Goal: Transaction & Acquisition: Book appointment/travel/reservation

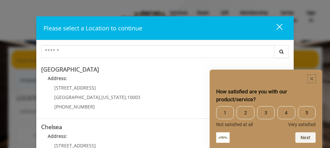
click at [312, 78] on rect "Hide survey" at bounding box center [312, 79] width 8 height 8
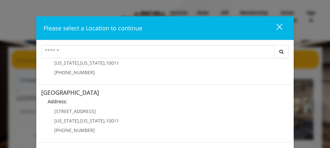
scroll to position [112, 0]
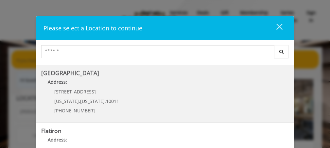
click at [173, 95] on Street "Chelsea 15th Street Address: 267 W 15th St New York , New York , 10011 (646) 85…" at bounding box center [165, 94] width 248 height 48
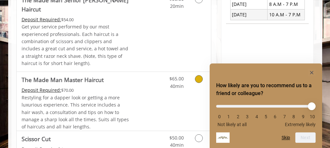
scroll to position [283, 0]
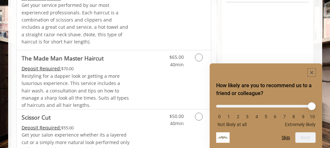
click at [313, 72] on icon "Hide survey" at bounding box center [311, 72] width 3 height 3
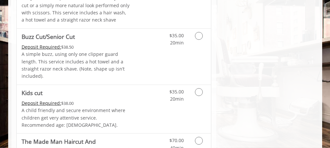
scroll to position [403, 0]
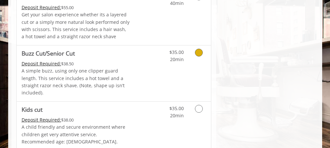
click at [199, 49] on icon "Grooming services" at bounding box center [199, 53] width 8 height 8
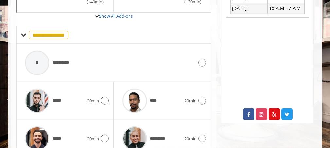
scroll to position [286, 0]
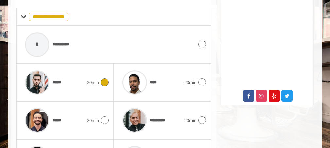
click at [106, 79] on icon at bounding box center [105, 83] width 8 height 8
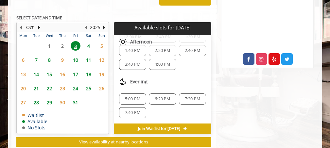
scroll to position [28, 0]
